Goal: Communication & Community: Participate in discussion

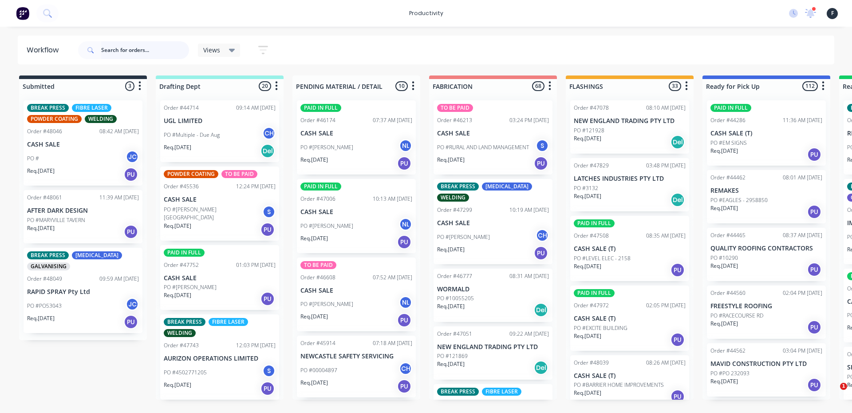
click at [122, 46] on input "text" at bounding box center [145, 50] width 88 height 18
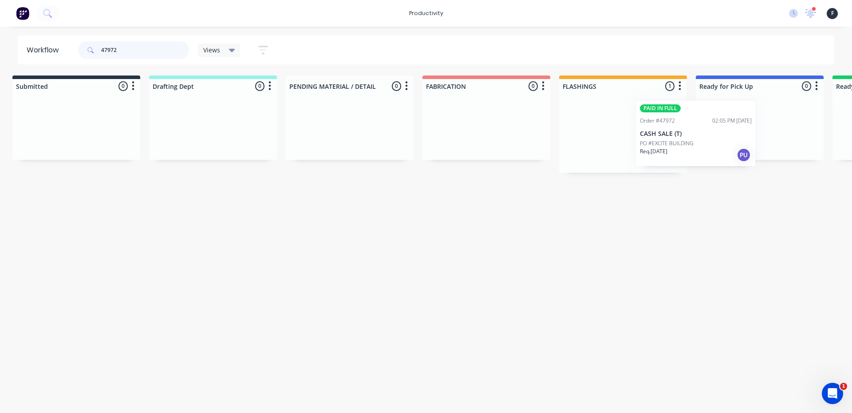
drag, startPoint x: 667, startPoint y: 149, endPoint x: 744, endPoint y: 149, distance: 77.2
click at [743, 149] on div "Submitted 0 Sort By Created date Required date Order number Customer name Most …" at bounding box center [727, 123] width 1481 height 97
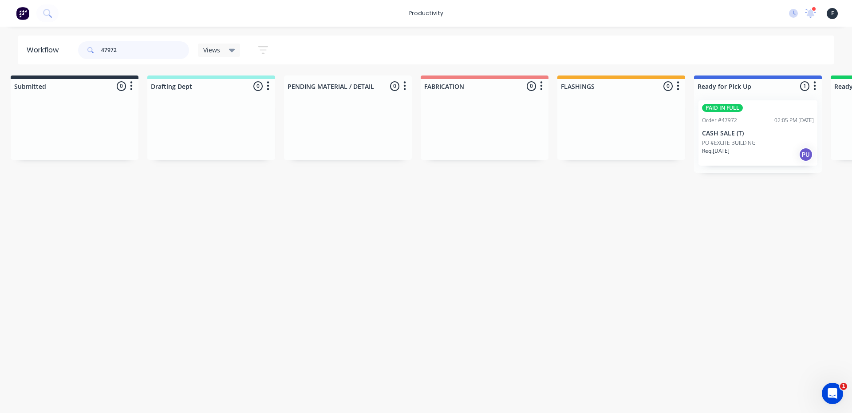
type input "47972"
click at [756, 149] on div "Req. [DATE] PU" at bounding box center [758, 154] width 112 height 15
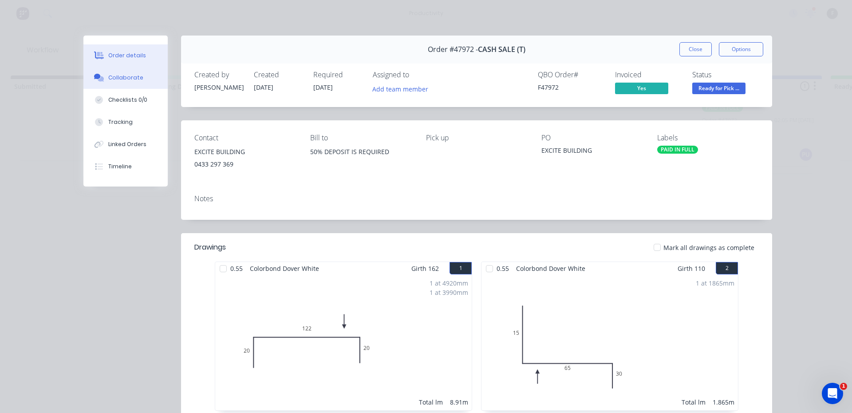
click at [125, 83] on button "Collaborate" at bounding box center [125, 78] width 84 height 22
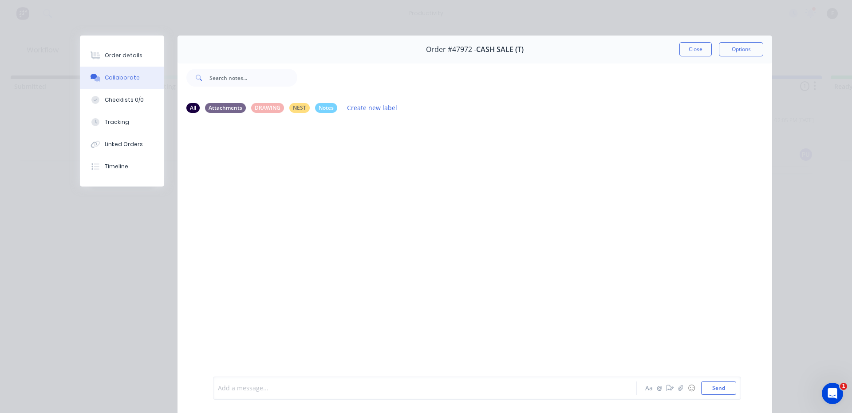
click at [250, 387] on div at bounding box center [412, 388] width 388 height 9
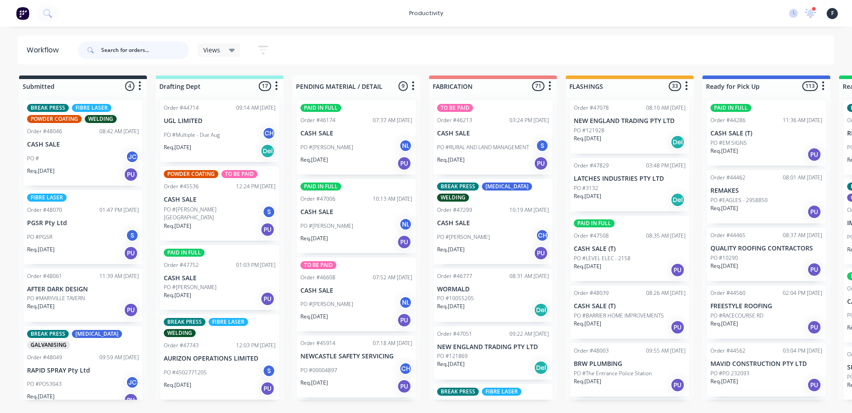
click at [123, 51] on input "text" at bounding box center [145, 50] width 88 height 18
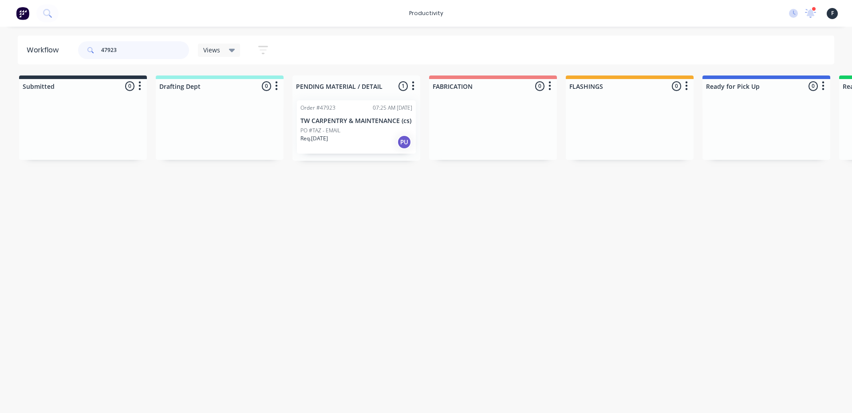
type input "47923"
click at [338, 148] on div "Req. [DATE] PU" at bounding box center [357, 142] width 112 height 15
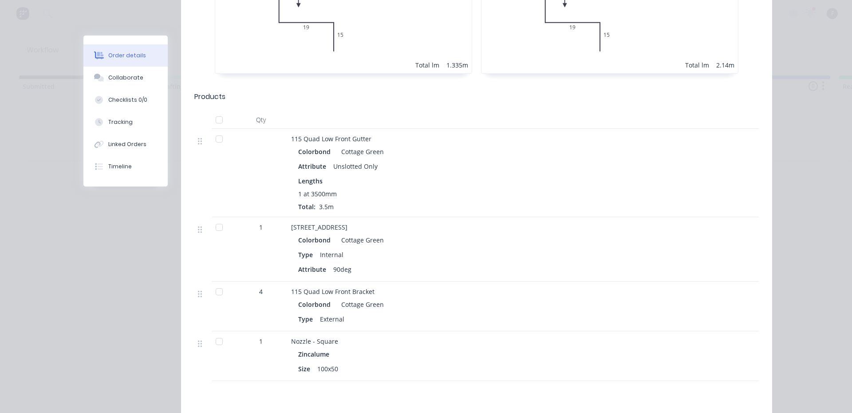
scroll to position [577, 0]
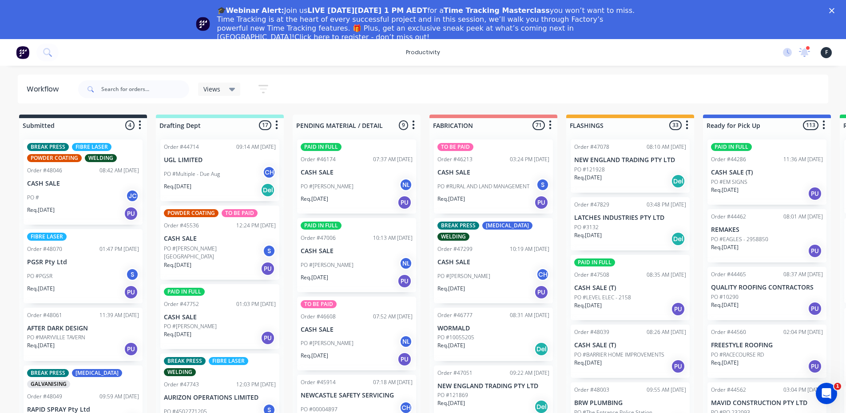
click at [836, 13] on div "🎓Webinar Alert: Join us LIVE on Thursday, October 16 at 1 PM AEDT for a Time Tr…" at bounding box center [423, 24] width 846 height 41
click at [834, 11] on icon "Close" at bounding box center [831, 10] width 5 height 5
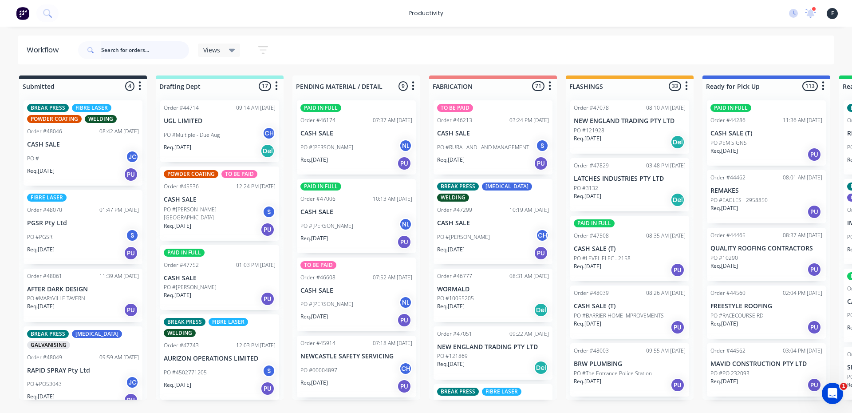
click at [158, 51] on input "text" at bounding box center [145, 50] width 88 height 18
type input "48063"
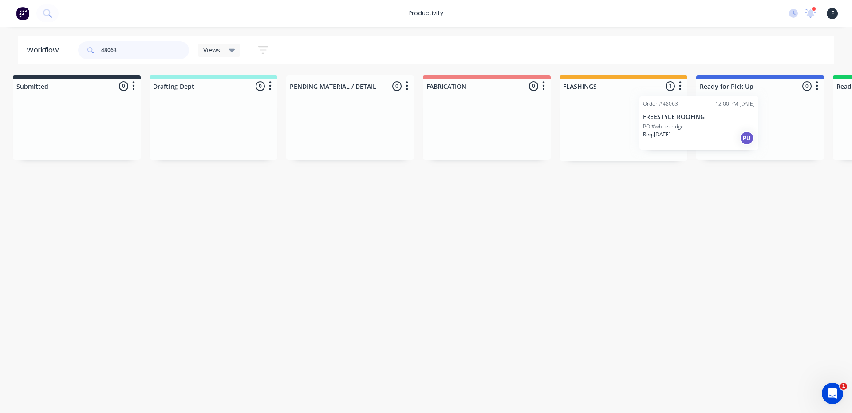
drag, startPoint x: 664, startPoint y: 124, endPoint x: 766, endPoint y: 119, distance: 102.2
click at [766, 119] on div "Submitted 0 Sort By Created date Required date Order number Customer name Most …" at bounding box center [727, 117] width 1481 height 85
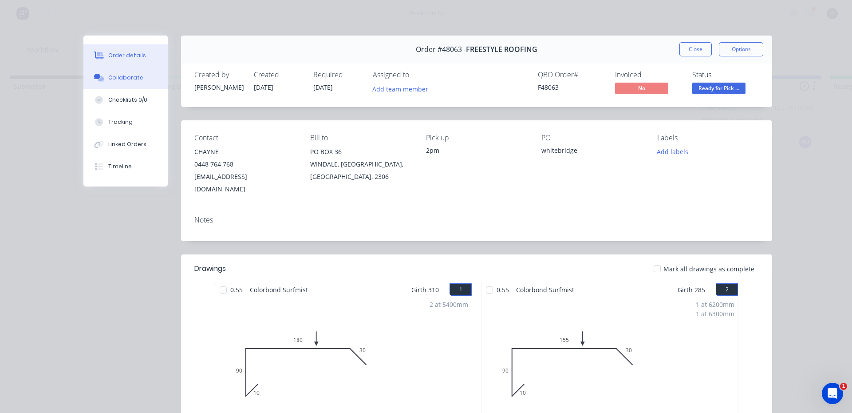
click at [135, 73] on button "Collaborate" at bounding box center [125, 78] width 84 height 22
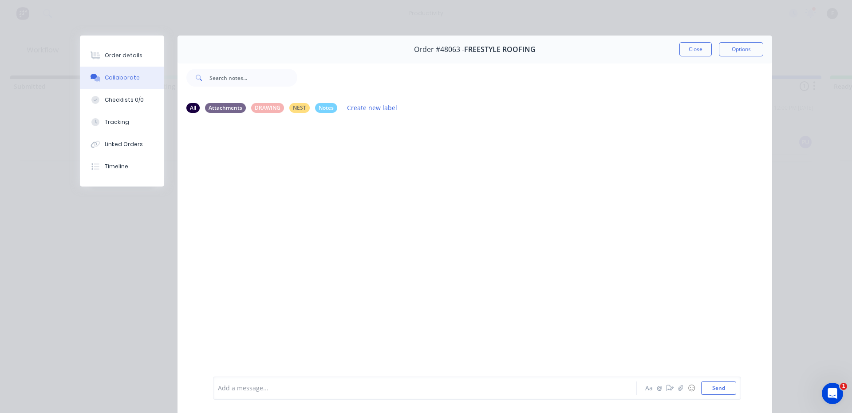
click at [356, 386] on div at bounding box center [412, 388] width 388 height 9
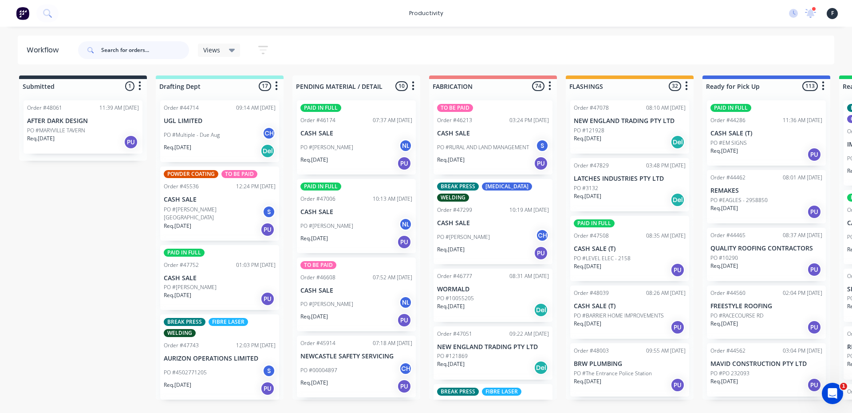
click at [123, 47] on input "text" at bounding box center [145, 50] width 88 height 18
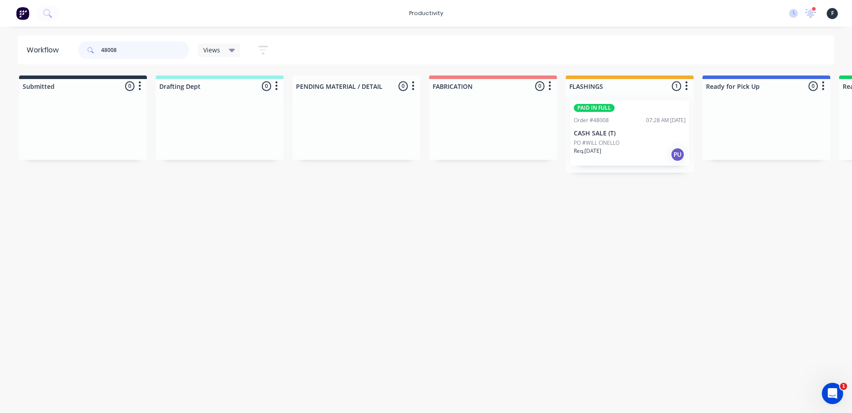
type input "48008"
click at [648, 138] on div "PAID IN FULL Order #48008 07:28 AM 24/09/25 CASH SALE (T) PO #WILL CINELLO Req.…" at bounding box center [629, 132] width 119 height 65
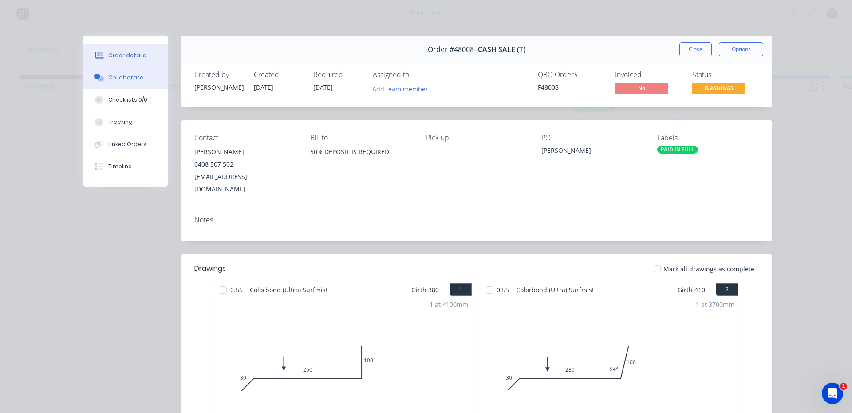
click at [126, 81] on div "Collaborate" at bounding box center [125, 78] width 35 height 8
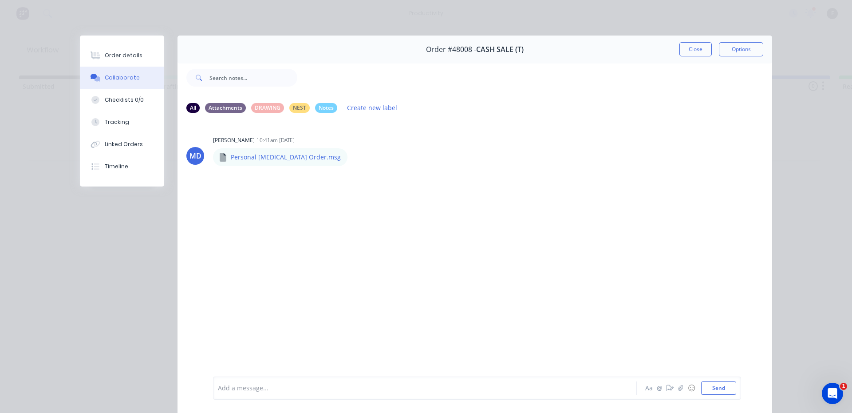
drag, startPoint x: 255, startPoint y: 386, endPoint x: 260, endPoint y: 383, distance: 5.4
click at [256, 386] on div at bounding box center [412, 388] width 388 height 9
click at [707, 385] on button "Send" at bounding box center [718, 387] width 35 height 13
click at [692, 51] on button "Close" at bounding box center [696, 49] width 32 height 14
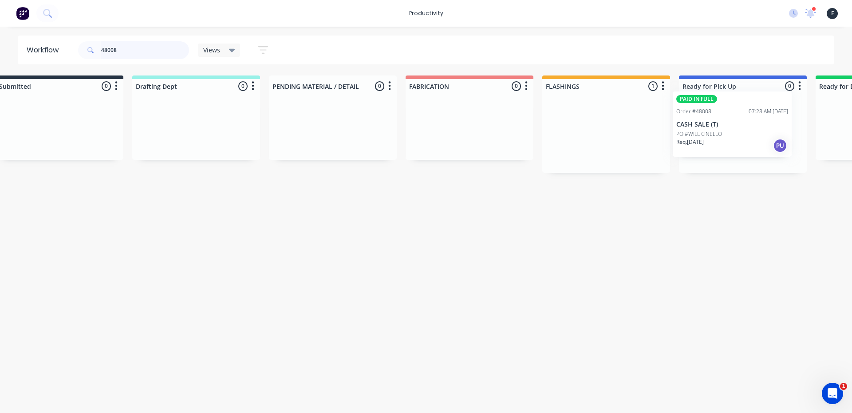
drag, startPoint x: 680, startPoint y: 135, endPoint x: 753, endPoint y: 126, distance: 73.8
click at [753, 126] on div "Submitted 0 Sort By Created date Required date Order number Customer name Most …" at bounding box center [710, 123] width 1481 height 97
